Goal: Information Seeking & Learning: Learn about a topic

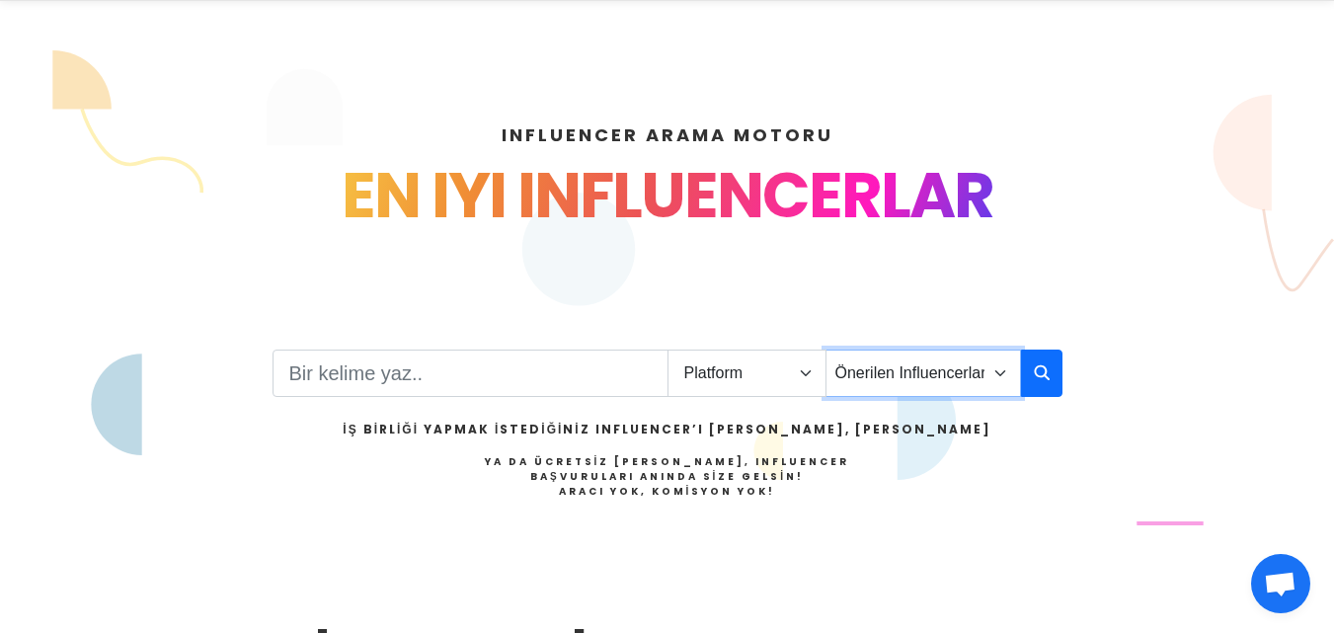
click at [910, 372] on select "Önerilen Influencerlar Aile & [PERSON_NAME] & [PERSON_NAME] [PERSON_NAME] & Giy…" at bounding box center [924, 373] width 196 height 47
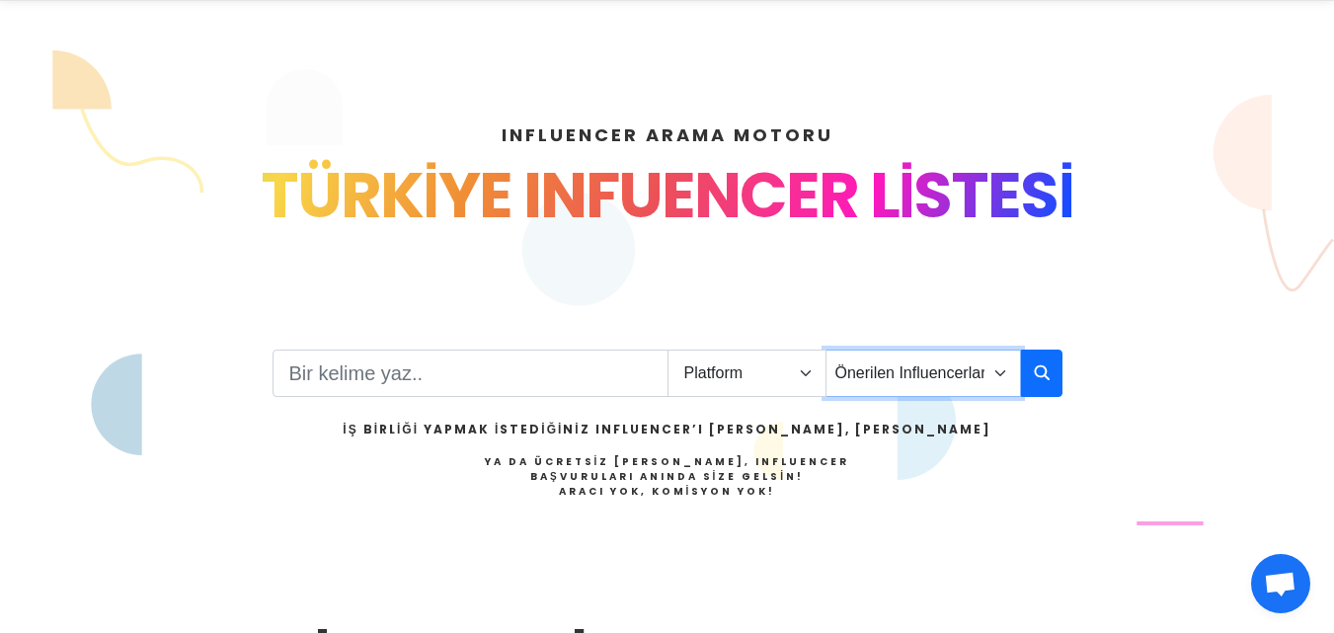
select select "27"
click at [826, 350] on select "Önerilen Influencerlar Aile & [PERSON_NAME] & [PERSON_NAME] [PERSON_NAME] & Giy…" at bounding box center [924, 373] width 196 height 47
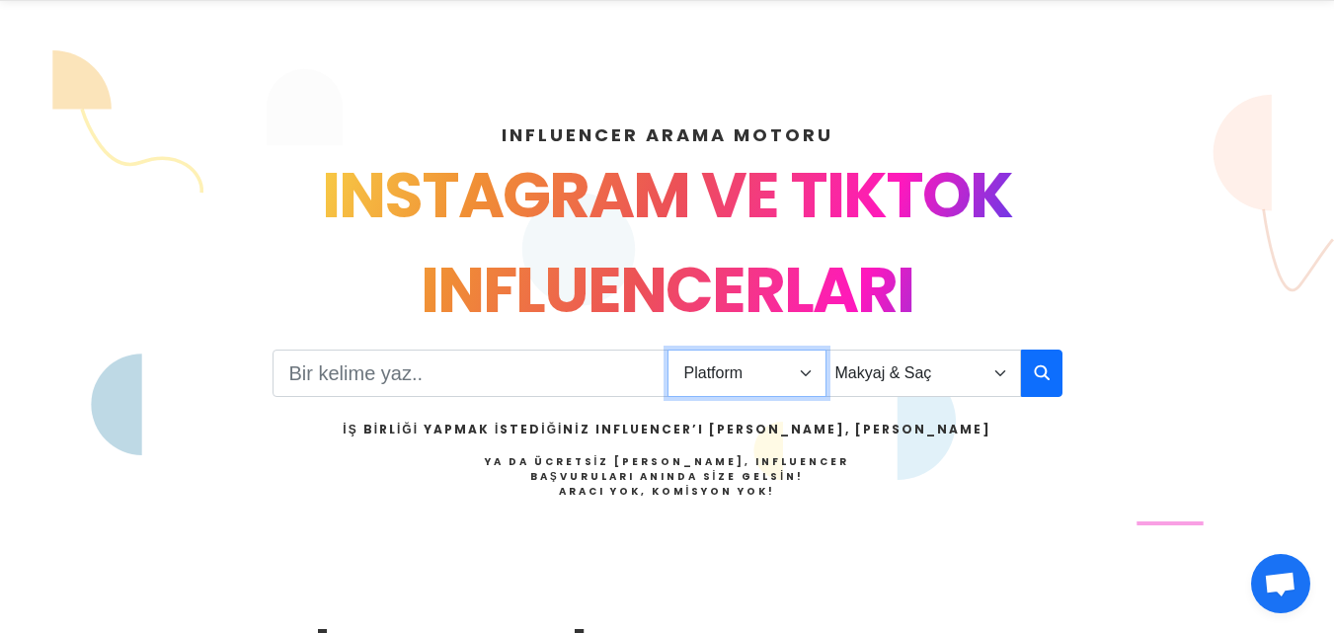
click at [701, 367] on select "Platform Instagram Facebook Youtube Tiktok Twitter Twitch" at bounding box center [747, 373] width 159 height 47
click at [544, 380] on input "Search" at bounding box center [471, 373] width 396 height 47
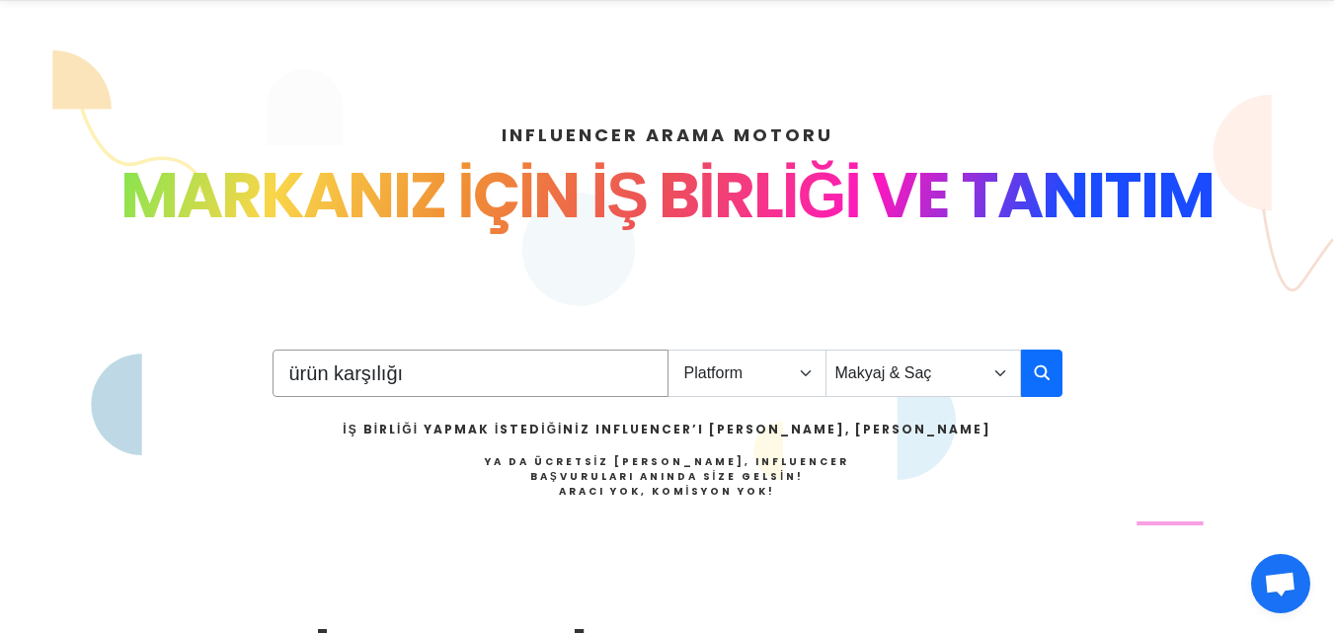
type input "ürün karşılığı"
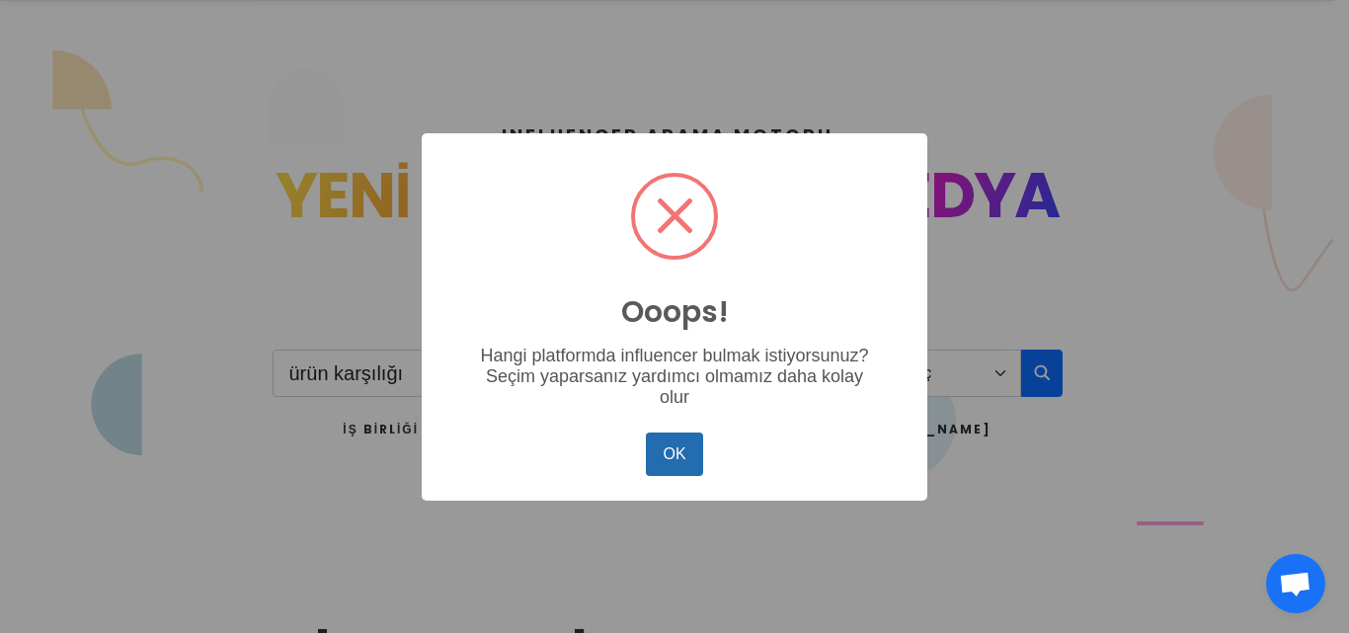
click at [670, 461] on button "OK" at bounding box center [674, 454] width 57 height 43
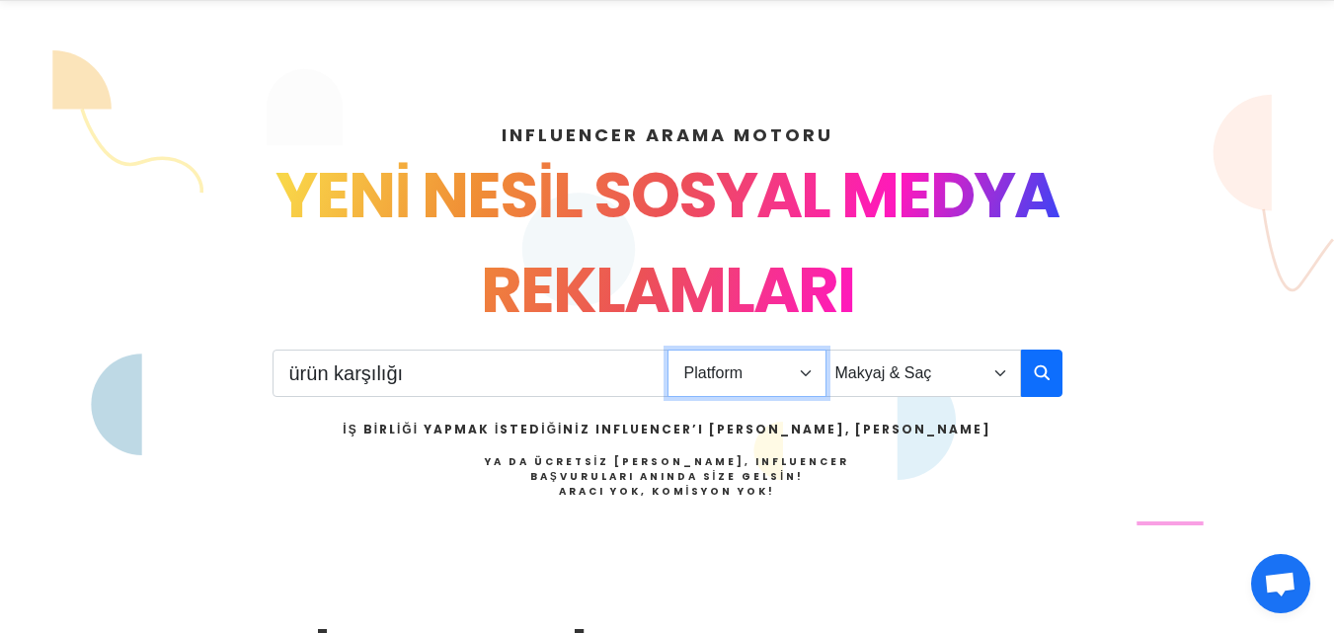
click at [800, 363] on select "Platform Instagram Facebook Youtube Tiktok Twitter Twitch" at bounding box center [747, 373] width 159 height 47
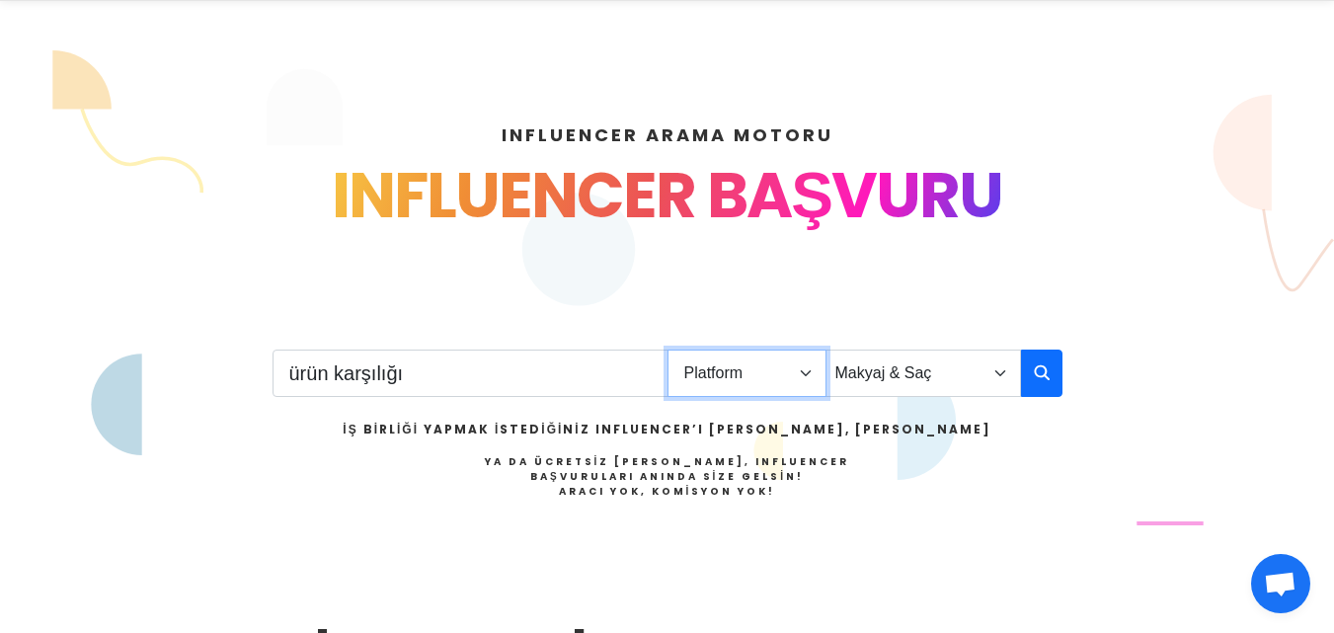
select select "1"
click at [668, 350] on select "Platform Instagram Facebook Youtube Tiktok Twitter Twitch" at bounding box center [747, 373] width 159 height 47
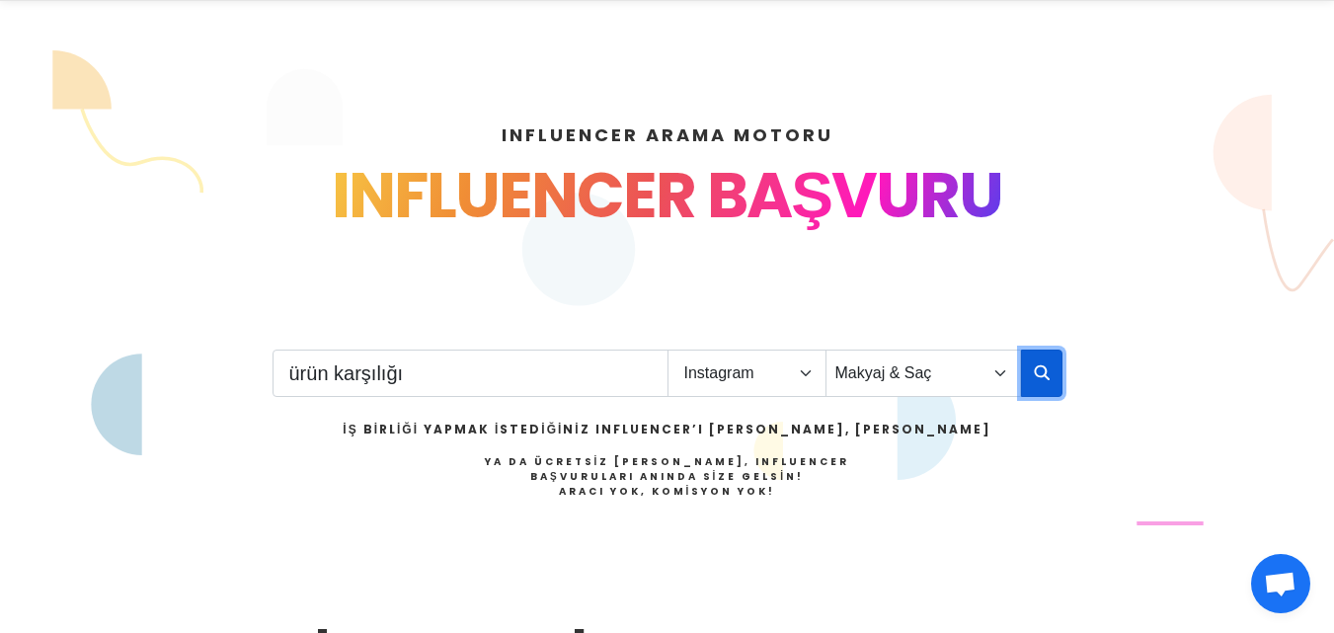
click at [1058, 374] on button "button" at bounding box center [1041, 373] width 41 height 47
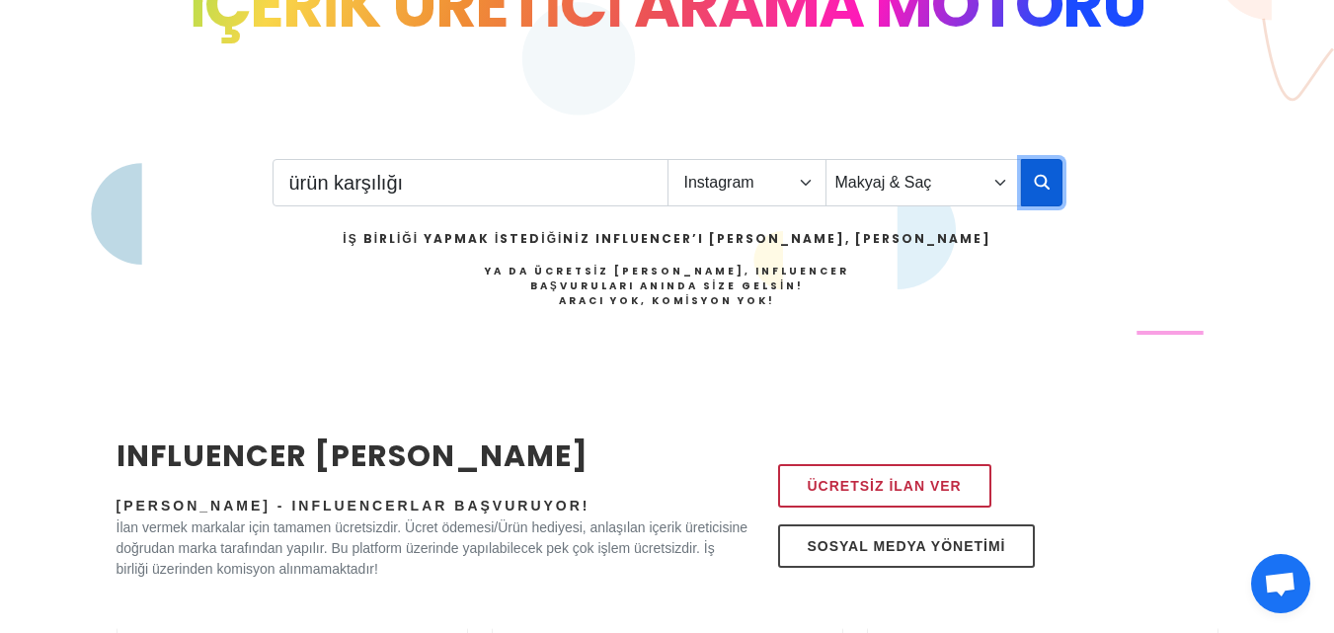
scroll to position [395, 0]
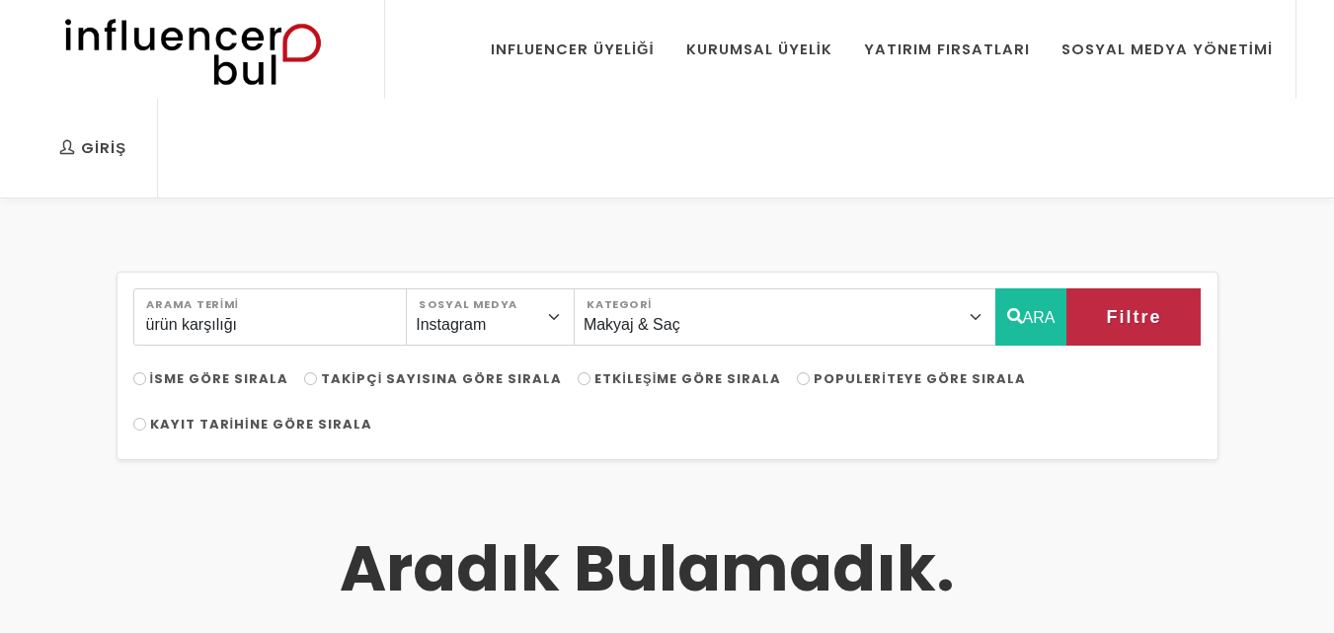
select select "27"
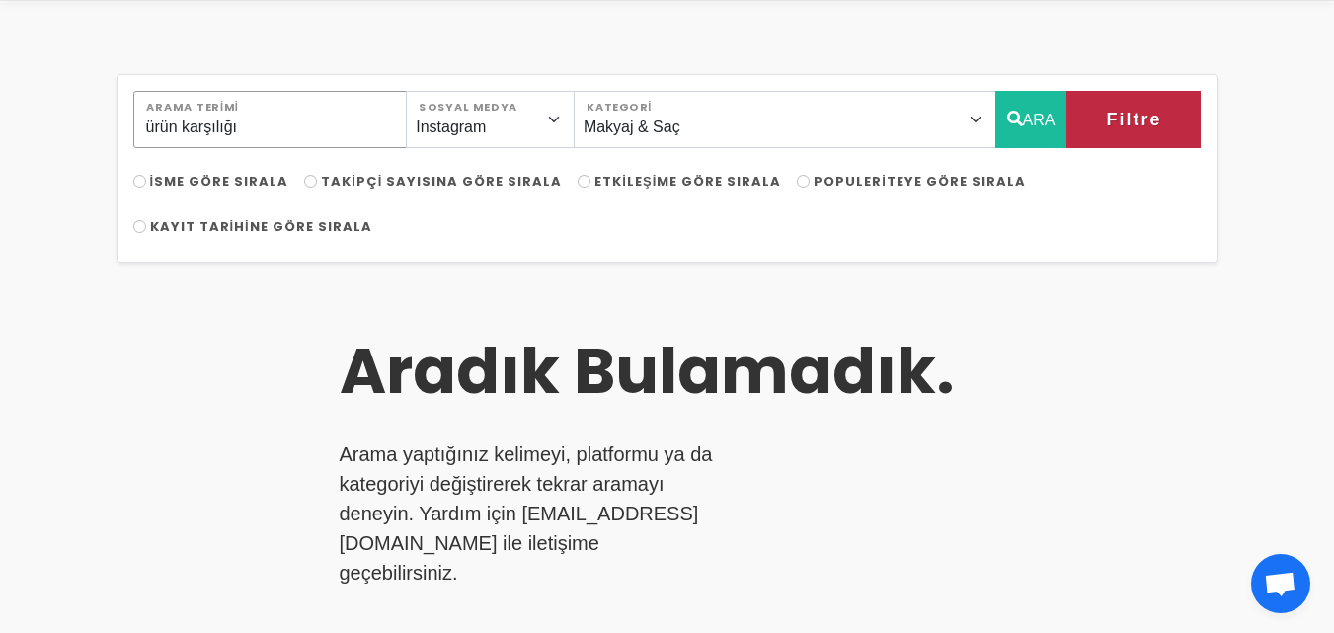
click at [301, 136] on input "ürün karşılığı" at bounding box center [270, 119] width 275 height 57
drag, startPoint x: 301, startPoint y: 136, endPoint x: 0, endPoint y: 98, distance: 303.7
click at [0, 98] on div "ürün karşılığı Arama Terimi Instagram Facebook Youtube Tiktok Twitter Twitch So…" at bounding box center [667, 605] width 1334 height 1205
click at [1041, 121] on button "ARA" at bounding box center [1032, 119] width 72 height 57
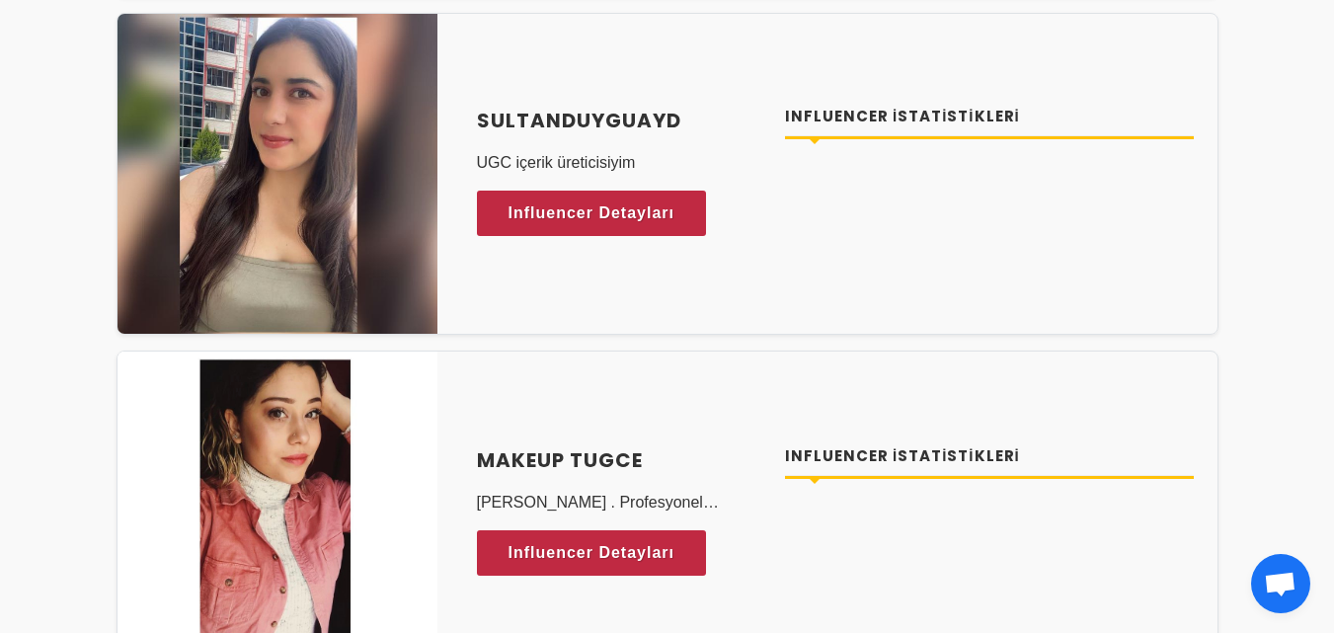
scroll to position [1185, 0]
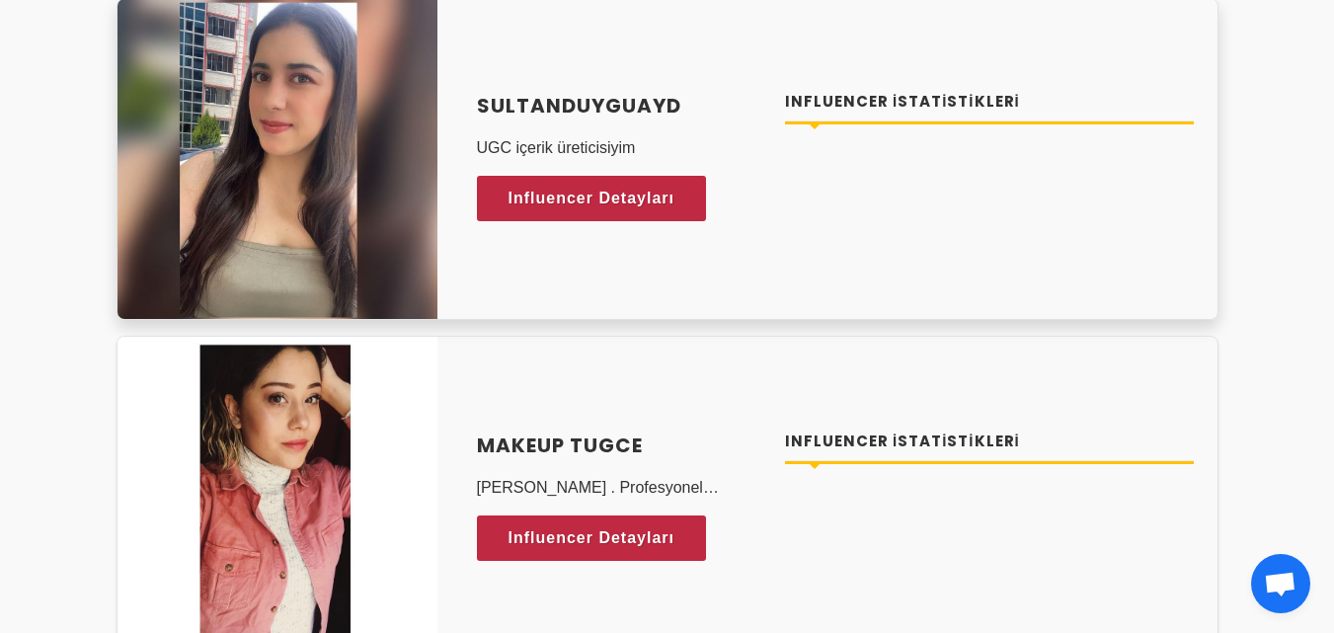
click at [1197, 222] on div "Influencer İstatistikleri" at bounding box center [989, 159] width 433 height 137
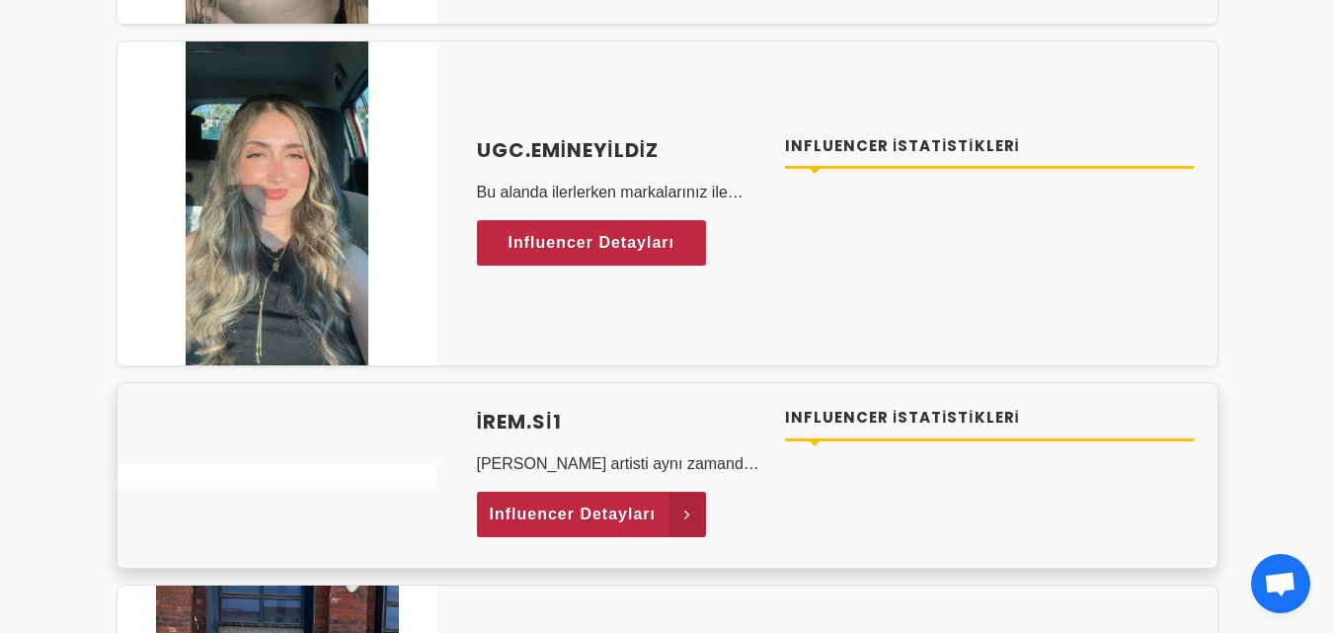
scroll to position [3852, 0]
